Goal: Information Seeking & Learning: Learn about a topic

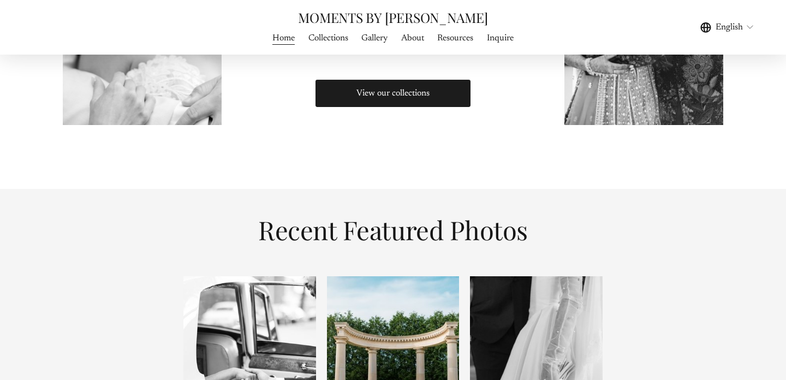
scroll to position [699, 0]
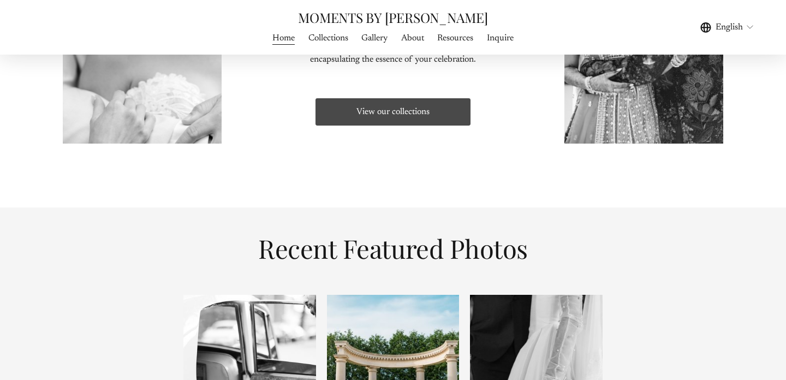
click at [411, 115] on link "View our collections" at bounding box center [393, 112] width 158 height 31
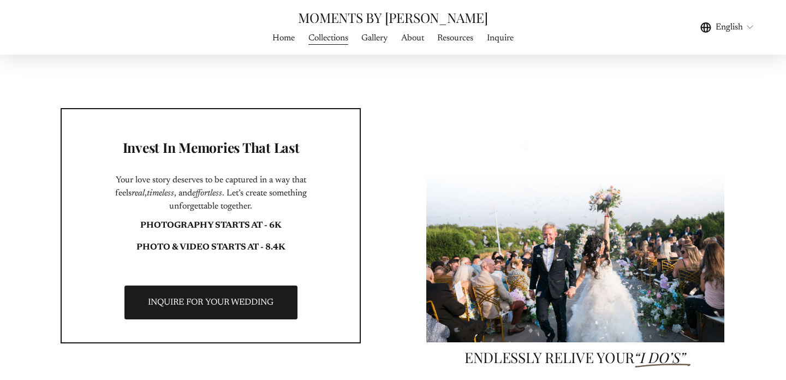
scroll to position [2828, 0]
